Goal: Task Accomplishment & Management: Complete application form

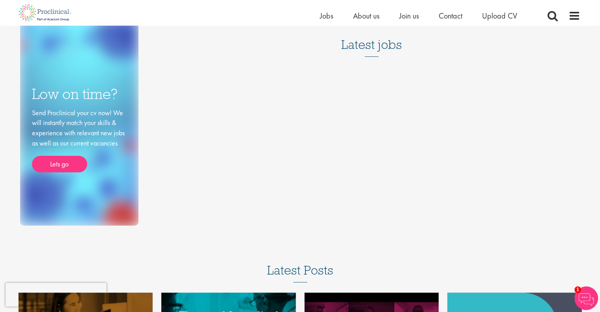
scroll to position [46, 0]
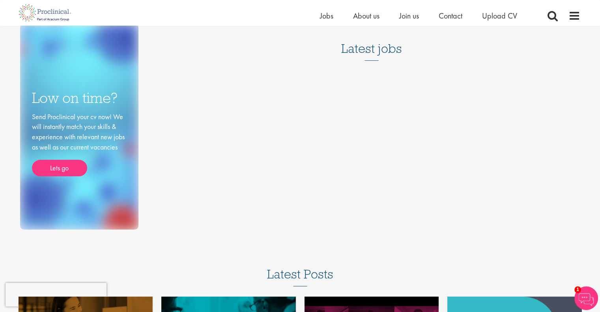
click at [364, 51] on h3 "Latest jobs" at bounding box center [371, 41] width 61 height 39
click at [365, 77] on div "Low on time? Send Proclinical your cv now! We will instantly match your skills …" at bounding box center [300, 105] width 572 height 250
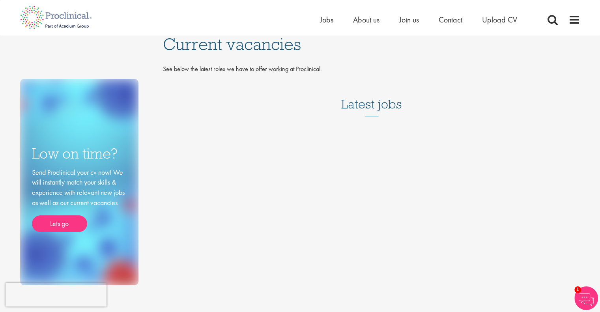
click at [333, 17] on ul "Home Jobs About us Join us Contact Upload CV" at bounding box center [428, 20] width 217 height 12
click at [326, 18] on span "Jobs" at bounding box center [326, 20] width 13 height 10
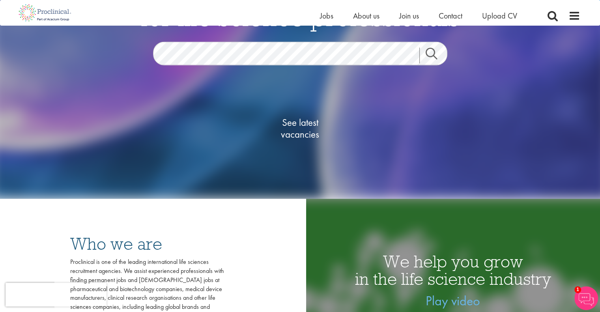
scroll to position [99, 0]
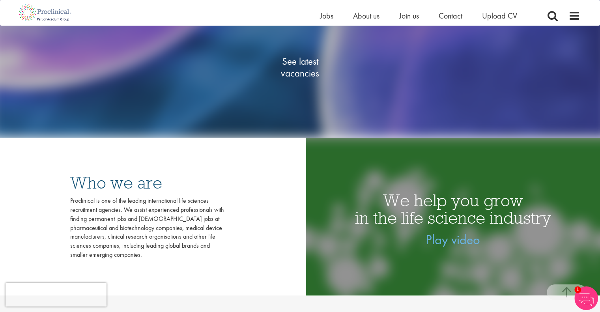
scroll to position [0, 0]
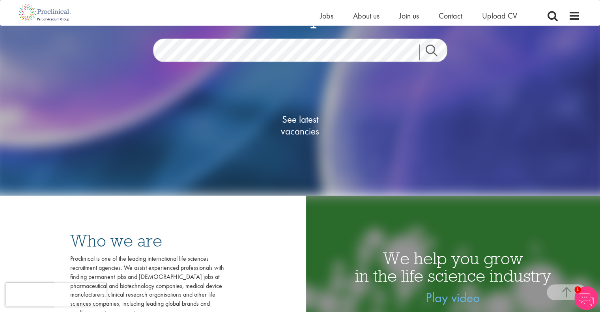
scroll to position [95, 0]
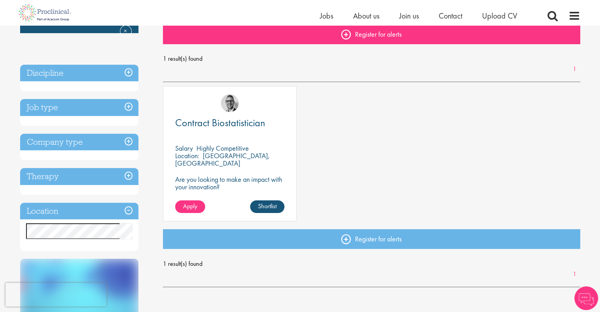
scroll to position [90, 0]
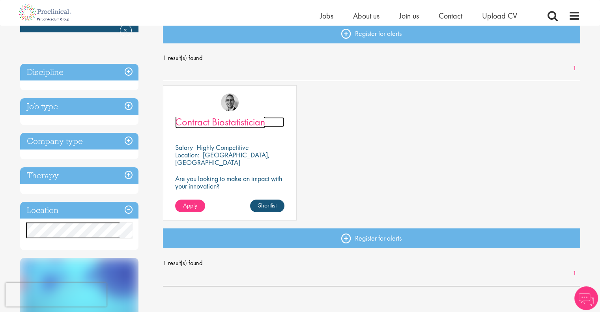
click at [220, 122] on span "Contract Biostatistician" at bounding box center [220, 121] width 90 height 13
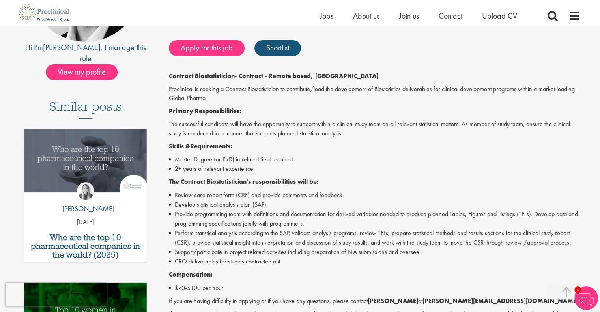
scroll to position [158, 0]
click at [212, 165] on li "2+ years of relevant experience" at bounding box center [374, 168] width 411 height 9
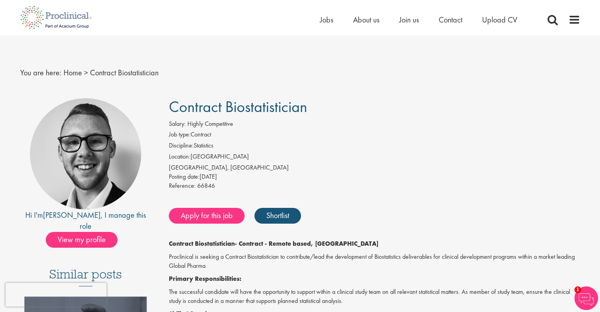
scroll to position [0, 0]
click at [289, 215] on link "Shortlist" at bounding box center [277, 216] width 47 height 16
click at [229, 214] on link "Apply for this job" at bounding box center [207, 216] width 76 height 16
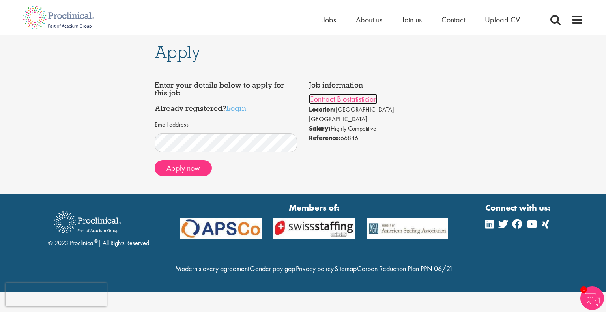
click at [324, 103] on link "Contract Biostatistician" at bounding box center [343, 99] width 69 height 10
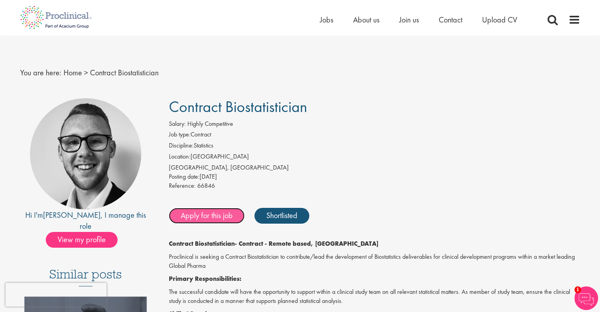
click at [224, 213] on link "Apply for this job" at bounding box center [207, 216] width 76 height 16
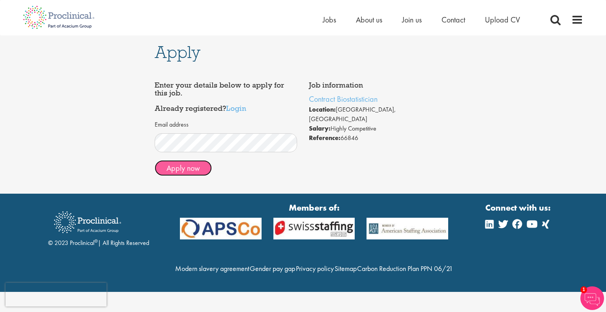
click at [183, 164] on button "Apply now" at bounding box center [183, 168] width 57 height 16
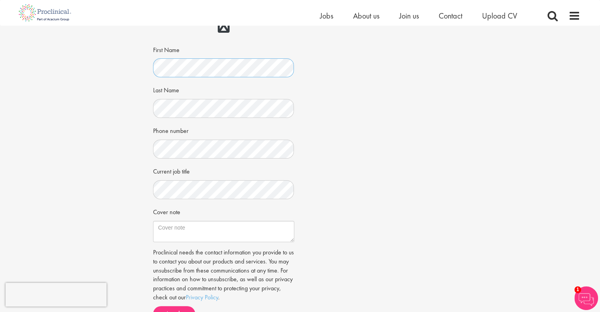
scroll to position [115, 0]
click at [196, 239] on textarea "Cover note" at bounding box center [223, 230] width 141 height 21
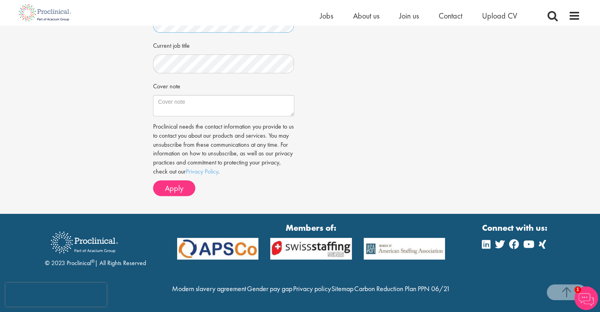
scroll to position [256, 0]
click at [169, 181] on div "CV in the cloud? Upload using Dropbox or Google Drive First Name ." at bounding box center [223, 23] width 141 height 358
click at [168, 183] on span "Apply" at bounding box center [174, 188] width 19 height 10
